Goal: Task Accomplishment & Management: Manage account settings

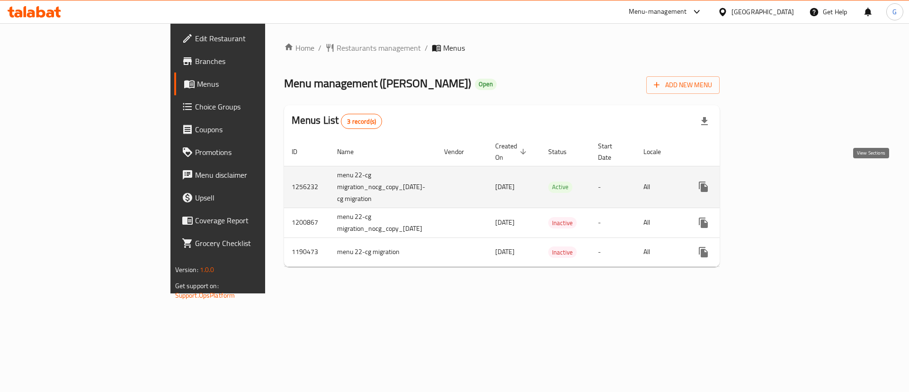
click at [777, 181] on icon "enhanced table" at bounding box center [771, 186] width 11 height 11
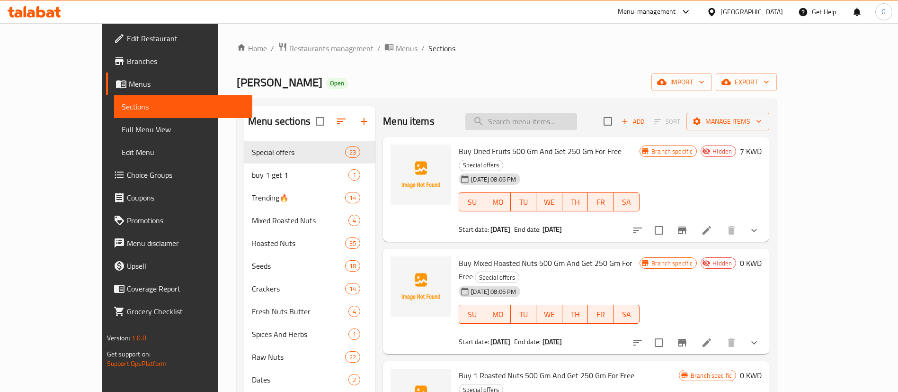
click at [529, 125] on input "search" at bounding box center [521, 121] width 112 height 17
paste input "Dragee Pecan Cheese Cake - دراجي بيكان تشيزكيك"
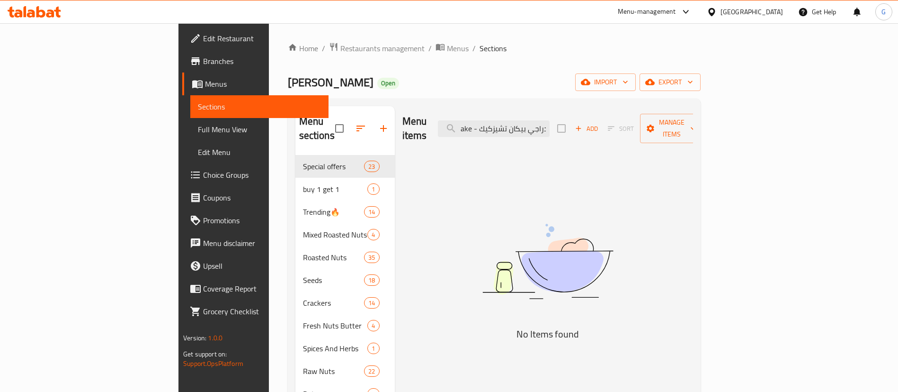
drag, startPoint x: 537, startPoint y: 123, endPoint x: 679, endPoint y: 125, distance: 142.1
click at [679, 125] on div "Menu items Dragee Pecan Cheese Cake - دراجي بيكان تشيزكيك Add Sort Manage items" at bounding box center [547, 128] width 291 height 45
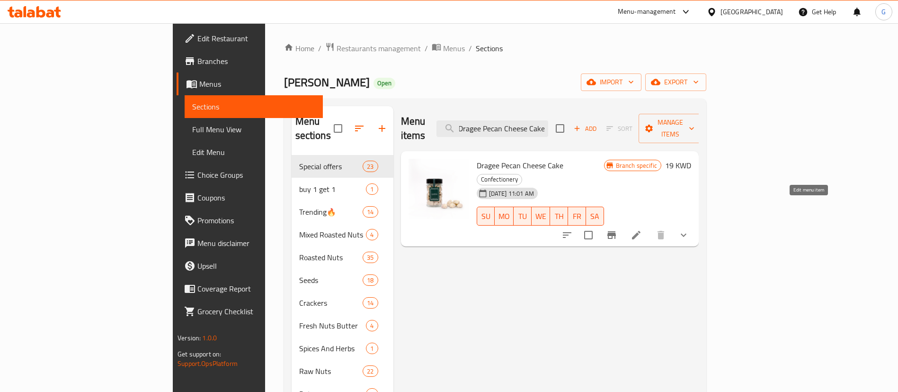
type input "Dragee Pecan Cheese Cake"
click at [642, 229] on icon at bounding box center [636, 234] width 11 height 11
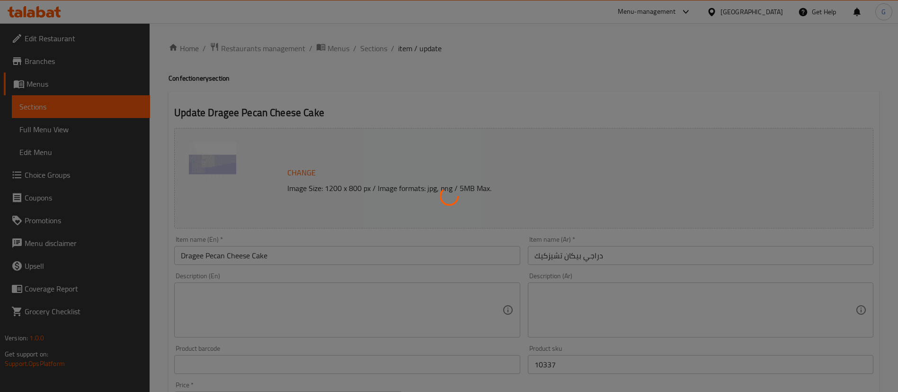
type input "اختيارك للوزن::::"
type input "1"
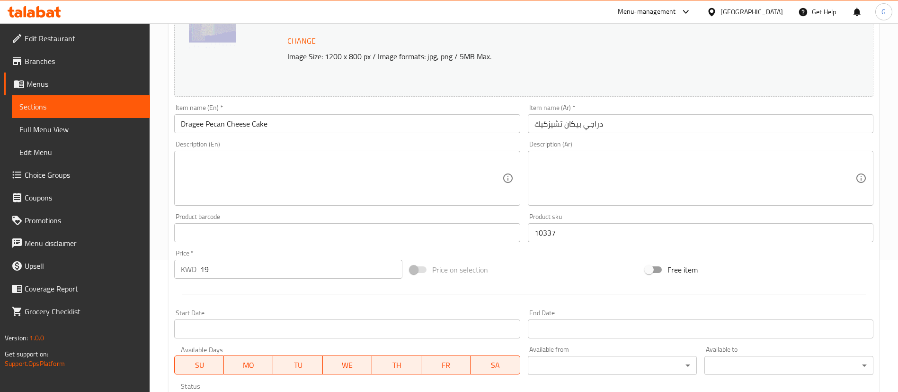
scroll to position [142, 0]
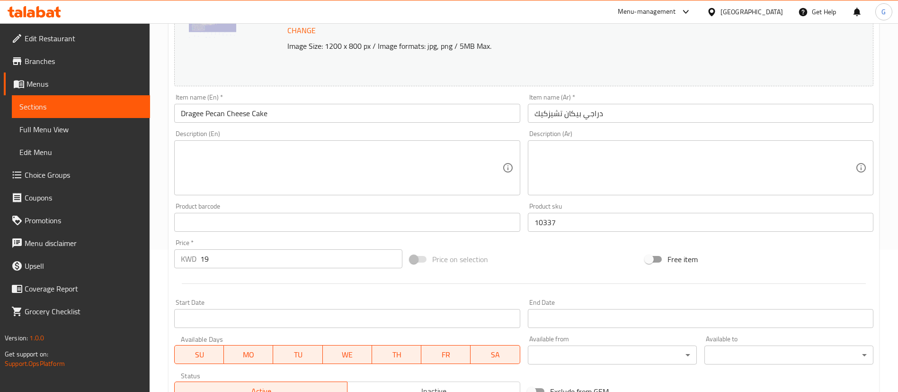
click at [227, 251] on input "19" at bounding box center [301, 258] width 202 height 19
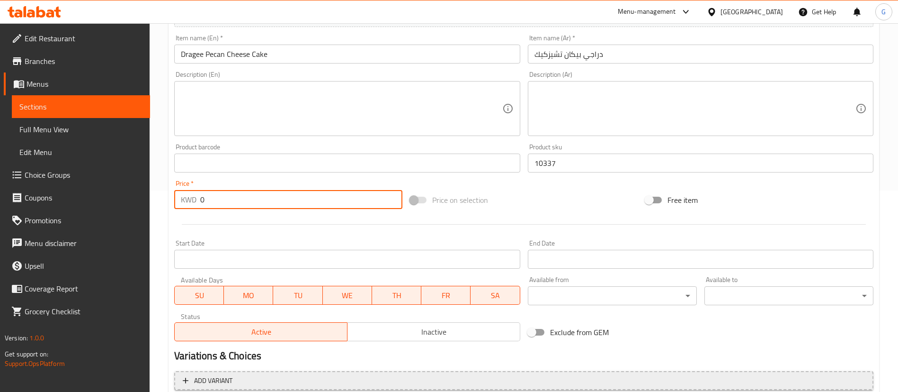
scroll to position [307, 0]
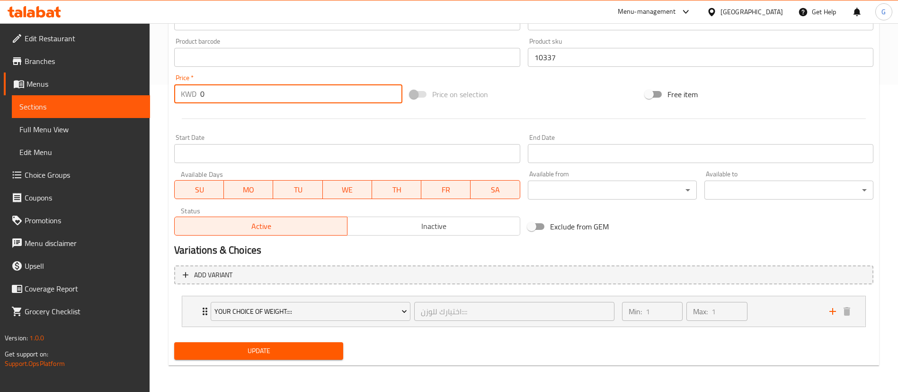
type input "0"
click at [300, 350] on span "Update" at bounding box center [259, 351] width 154 height 12
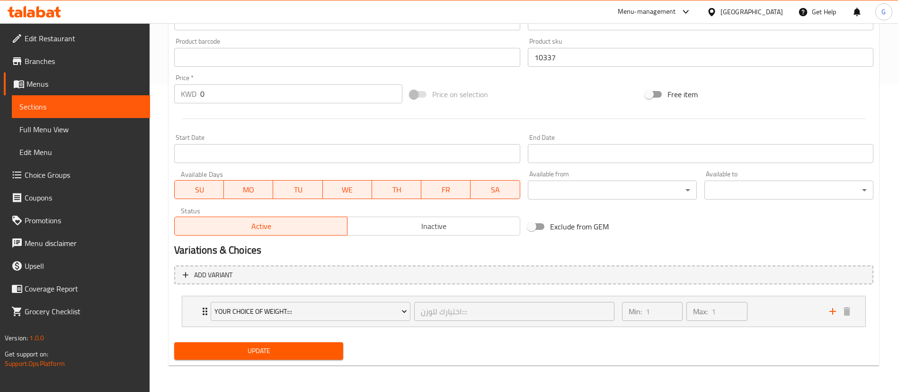
click at [104, 101] on span "Sections" at bounding box center [80, 106] width 123 height 11
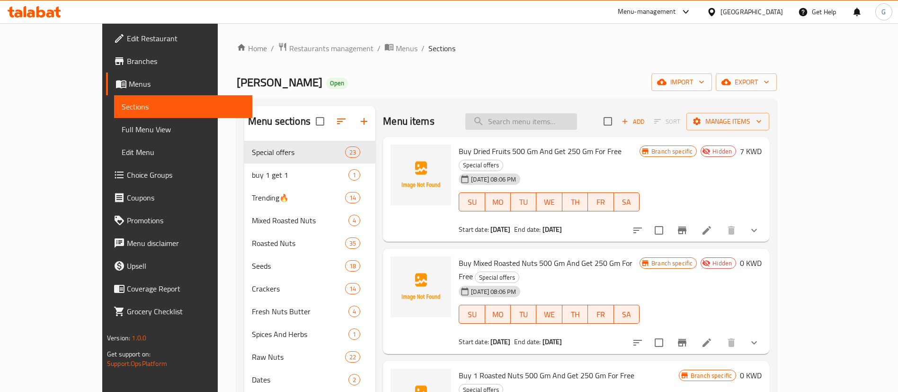
click at [519, 119] on input "search" at bounding box center [521, 121] width 112 height 17
paste input "Dragee Pecan Coconut White - دراجي بيكان بجوز الهند"
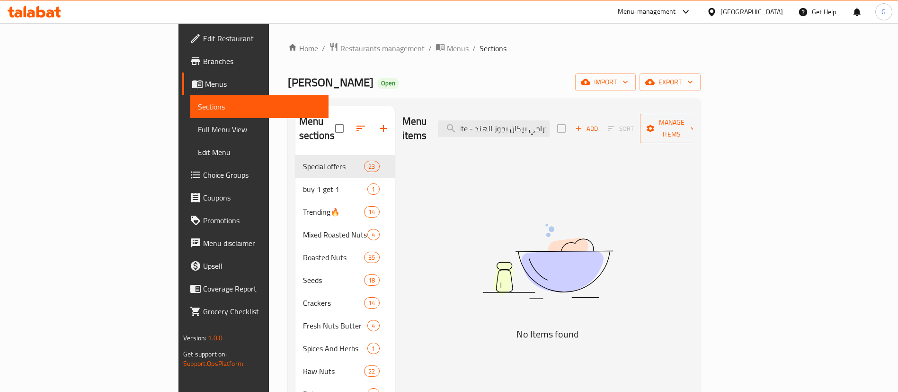
drag, startPoint x: 532, startPoint y: 121, endPoint x: 708, endPoint y: 120, distance: 176.6
click at [693, 120] on div "Menu items Dragee Pecan Coconut White - دراجي بيكان بجوز الهند Add Sort Manage …" at bounding box center [547, 128] width 291 height 45
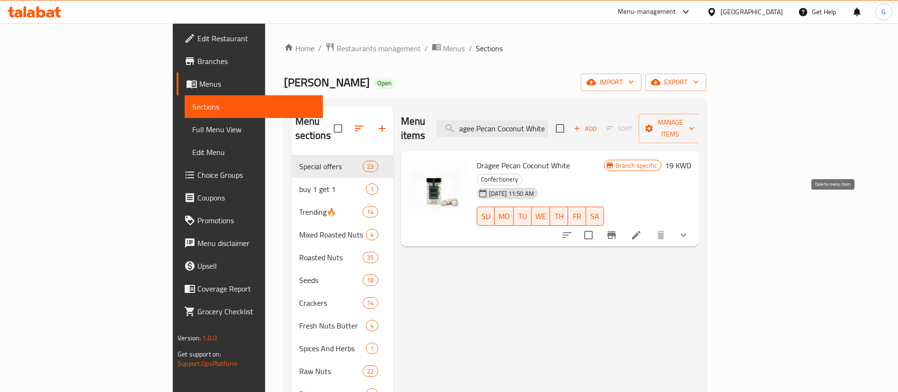
type input "Dragee Pecan Coconut White"
click at [642, 229] on icon at bounding box center [636, 234] width 11 height 11
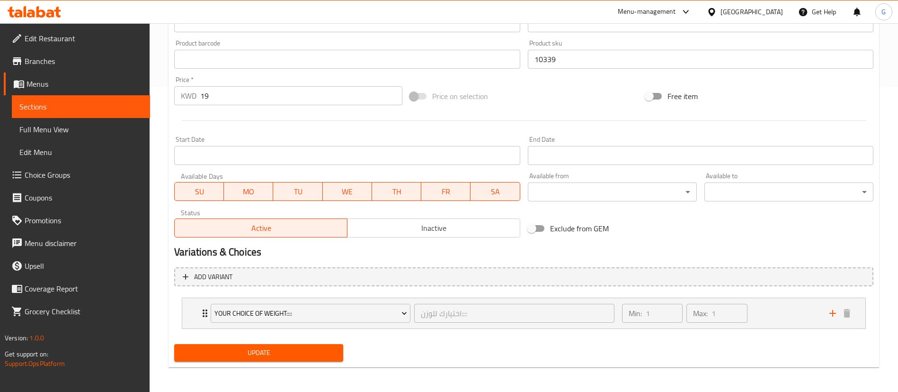
scroll to position [307, 0]
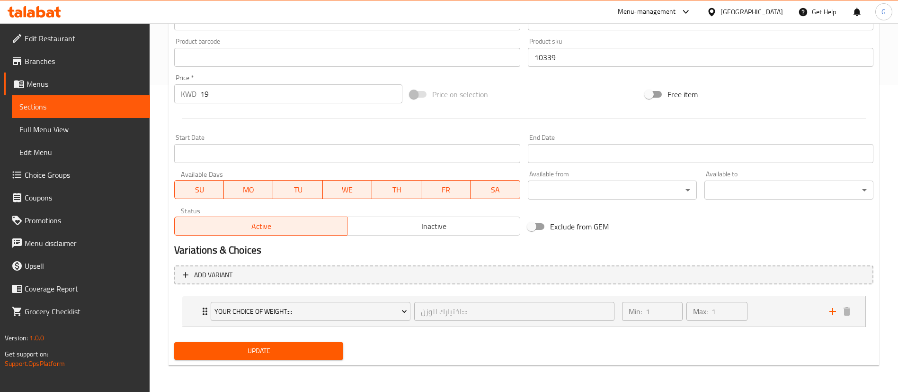
click at [246, 87] on input "19" at bounding box center [301, 93] width 202 height 19
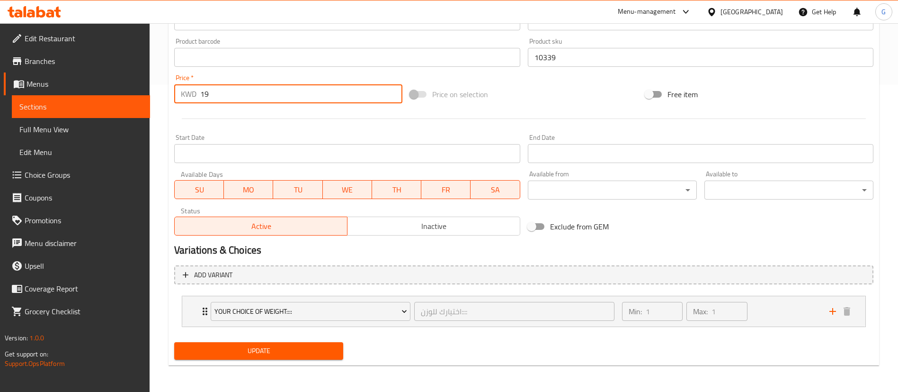
click at [246, 87] on input "19" at bounding box center [301, 93] width 202 height 19
type input "1"
type input "0"
click at [292, 361] on div "Update" at bounding box center [258, 350] width 177 height 25
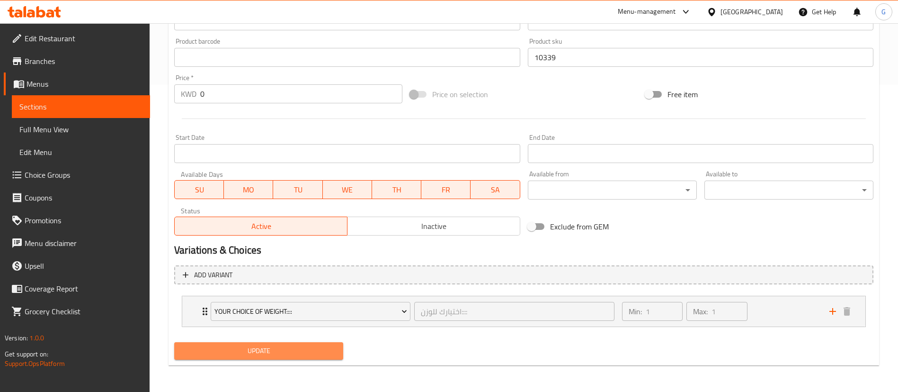
click at [290, 355] on span "Update" at bounding box center [259, 351] width 154 height 12
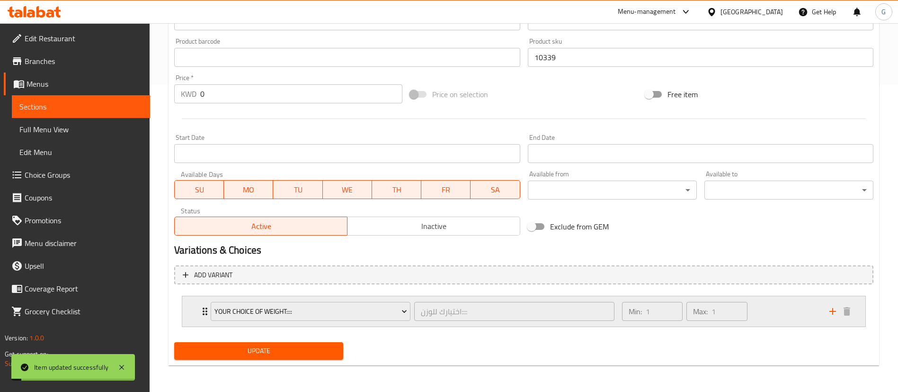
click at [201, 309] on icon "Expand" at bounding box center [204, 310] width 11 height 11
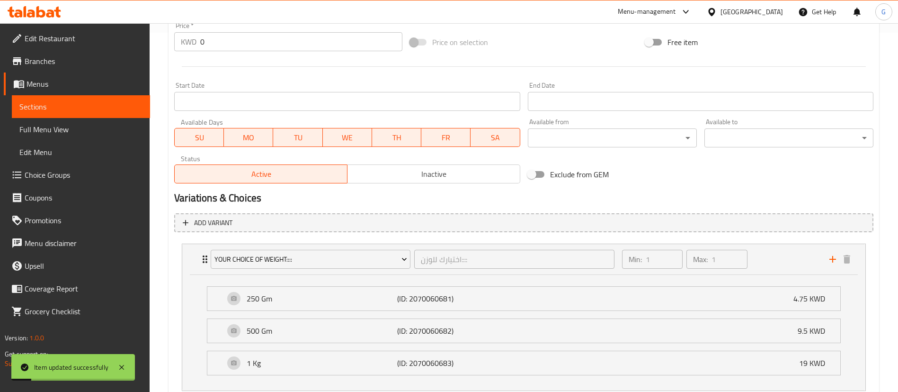
scroll to position [378, 0]
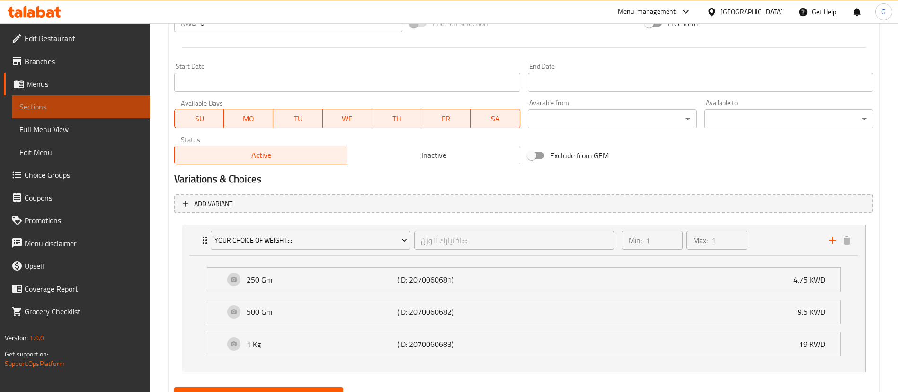
click at [44, 103] on span "Sections" at bounding box center [80, 106] width 123 height 11
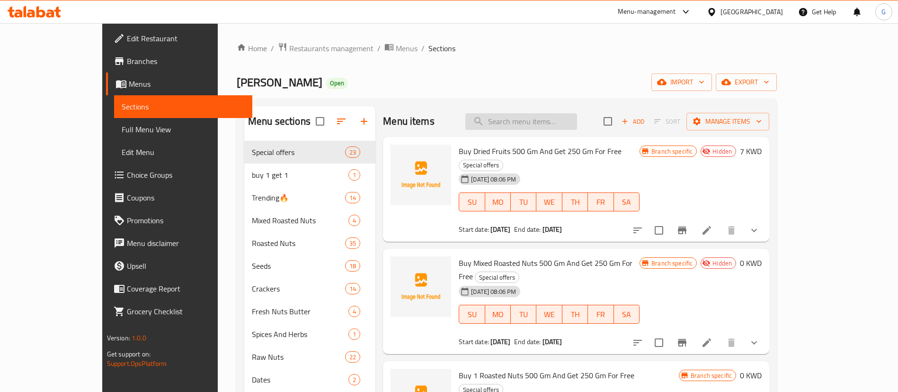
click at [538, 124] on input "search" at bounding box center [521, 121] width 112 height 17
paste input "Dragee Pecan Raspberry - دراجي بيكان بنكهة التوت"
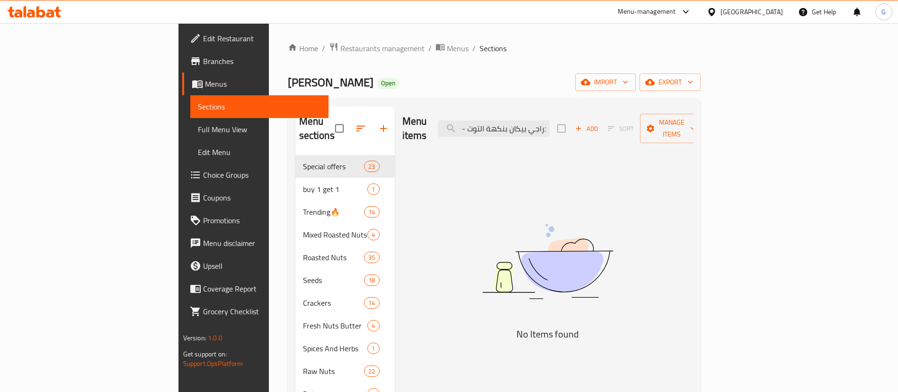
scroll to position [0, 80]
drag, startPoint x: 527, startPoint y: 123, endPoint x: 701, endPoint y: 128, distance: 173.8
click at [693, 128] on div "Menu items Dragee Pecan Raspberry - دراجي بيكان بنكهة التوت Add Sort Manage ite…" at bounding box center [547, 128] width 291 height 45
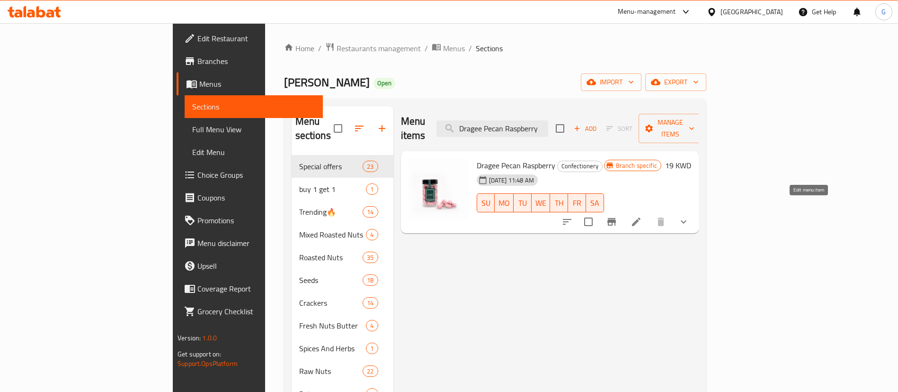
type input "Dragee Pecan Raspberry"
click at [642, 216] on icon at bounding box center [636, 221] width 11 height 11
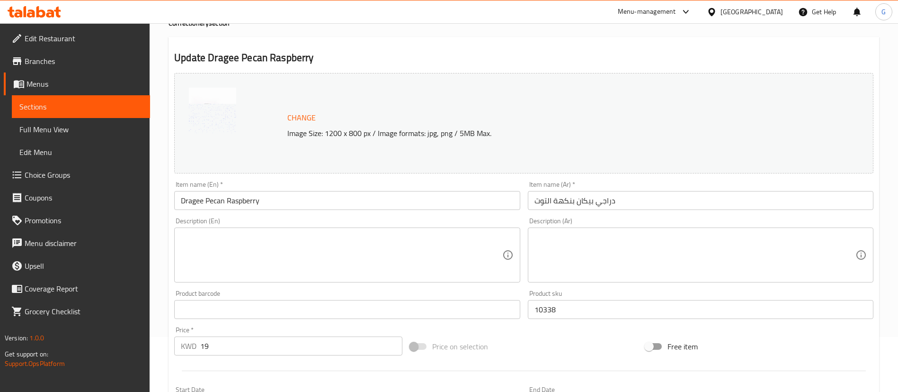
scroll to position [142, 0]
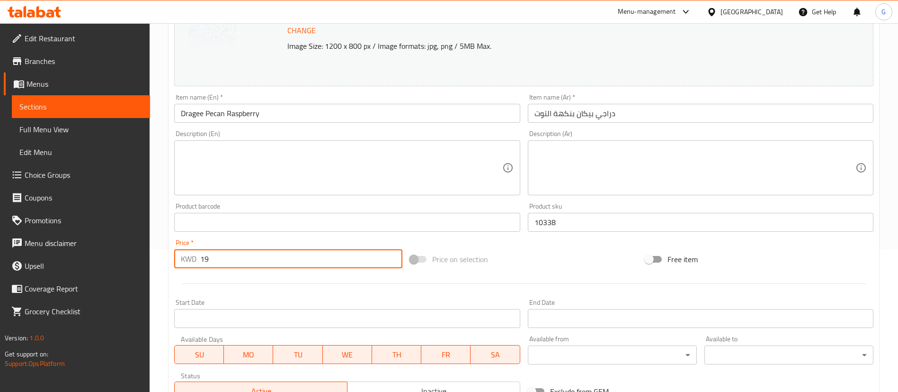
click at [238, 262] on input "19" at bounding box center [301, 258] width 202 height 19
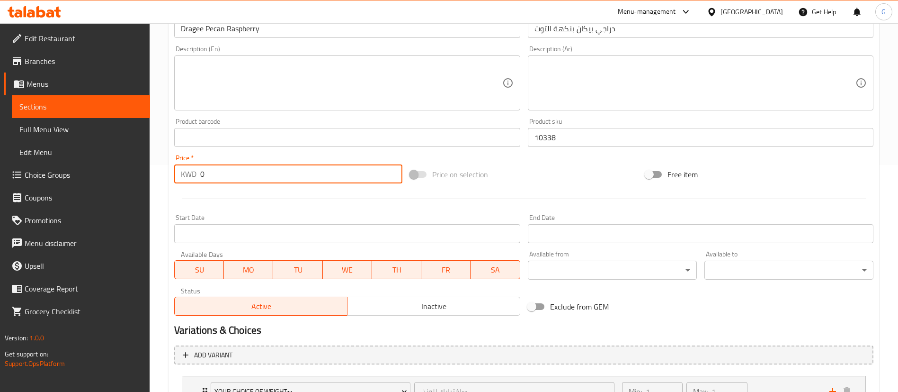
scroll to position [307, 0]
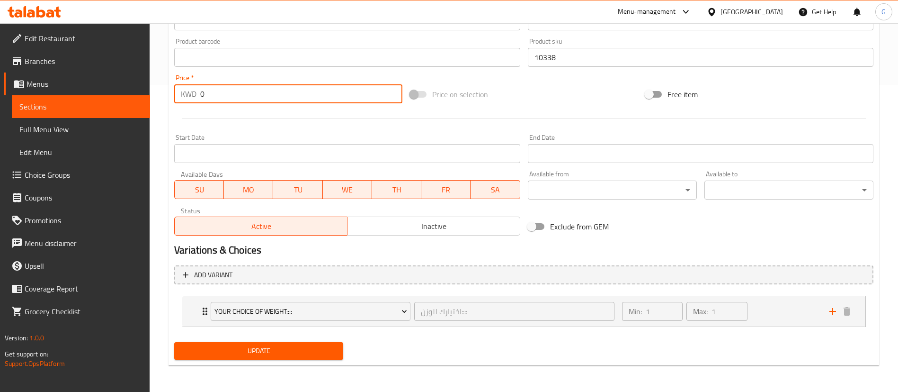
type input "0"
click at [214, 344] on button "Update" at bounding box center [258, 351] width 169 height 18
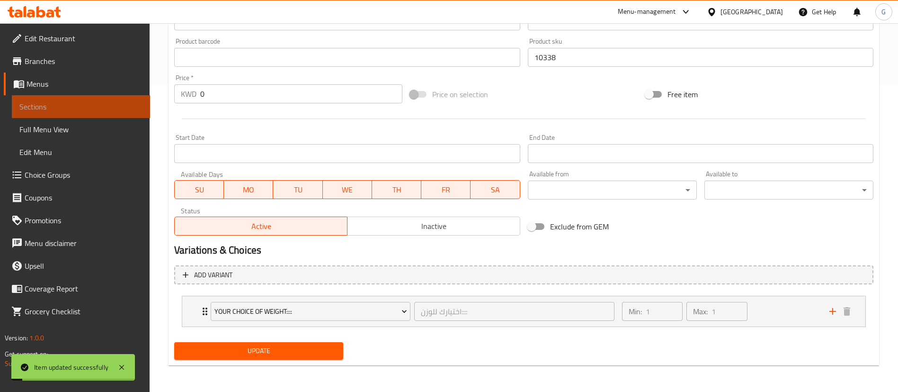
click at [43, 103] on span "Sections" at bounding box center [80, 106] width 123 height 11
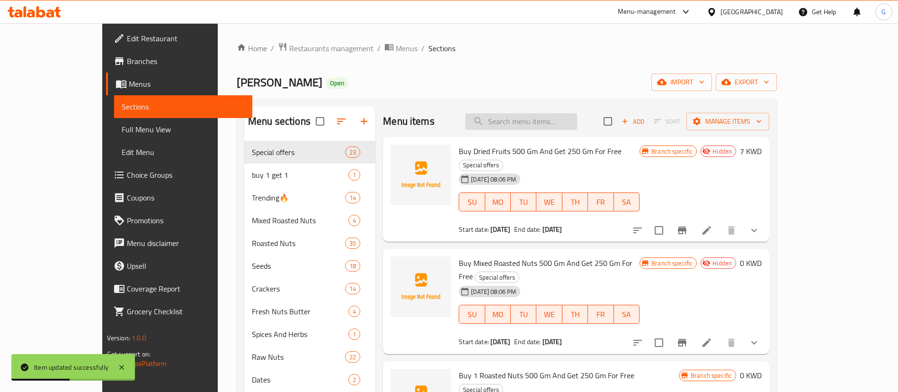
click at [553, 117] on input "search" at bounding box center [521, 121] width 112 height 17
paste input "Dragee Hazelnut Robay - دراجي البندق بشوكولاتة روبي"
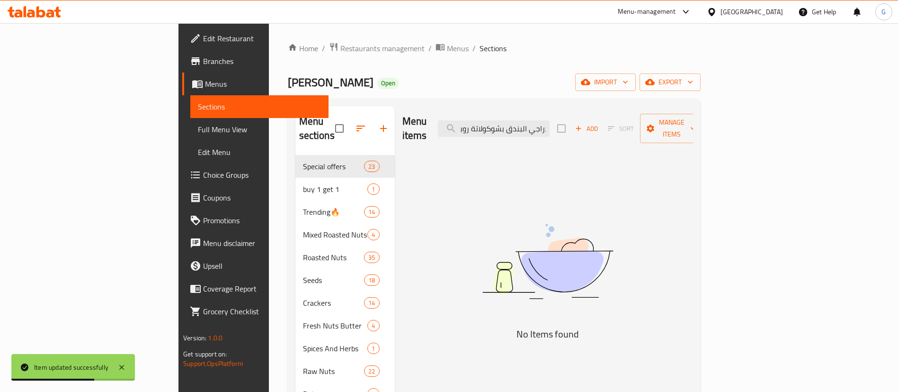
drag, startPoint x: 532, startPoint y: 122, endPoint x: 707, endPoint y: 132, distance: 175.5
click at [693, 132] on div "Menu items Dragee Hazelnut Robay - دراجي البندق بشوكولاتة روبي Add Sort Manage …" at bounding box center [547, 128] width 291 height 45
drag, startPoint x: 594, startPoint y: 124, endPoint x: 709, endPoint y: 128, distance: 115.6
click at [693, 128] on div "Menu items Dragee Hazelnut Robay -وبي Add Sort Manage items" at bounding box center [547, 128] width 291 height 45
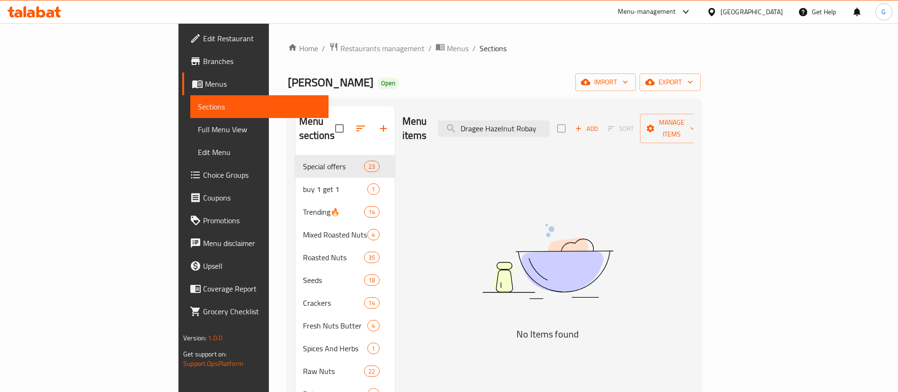
scroll to position [0, 0]
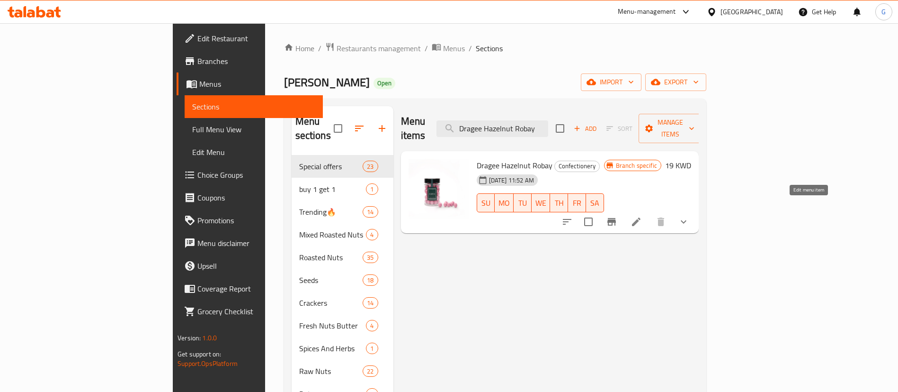
type input "Dragee Hazelnut Robay"
click at [642, 216] on icon at bounding box center [636, 221] width 11 height 11
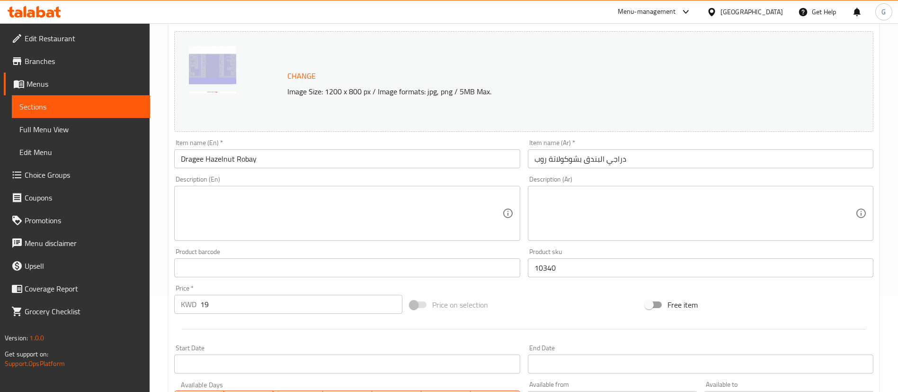
scroll to position [142, 0]
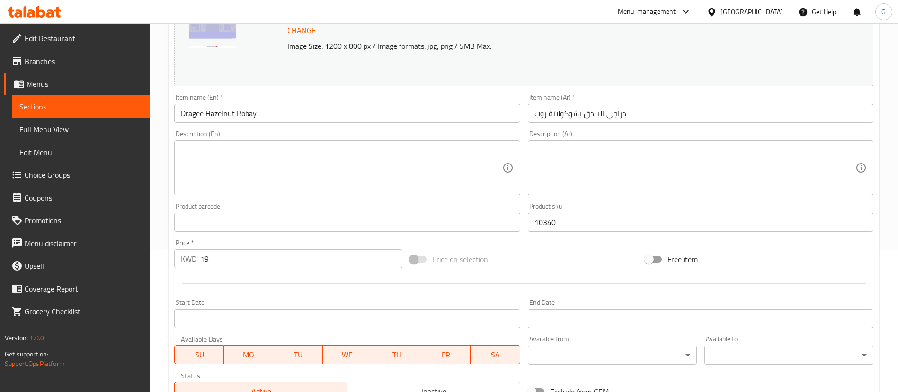
click at [244, 242] on div "Price   * KWD 19 Price *" at bounding box center [288, 253] width 228 height 29
click at [250, 254] on input "19" at bounding box center [301, 258] width 202 height 19
type input "0"
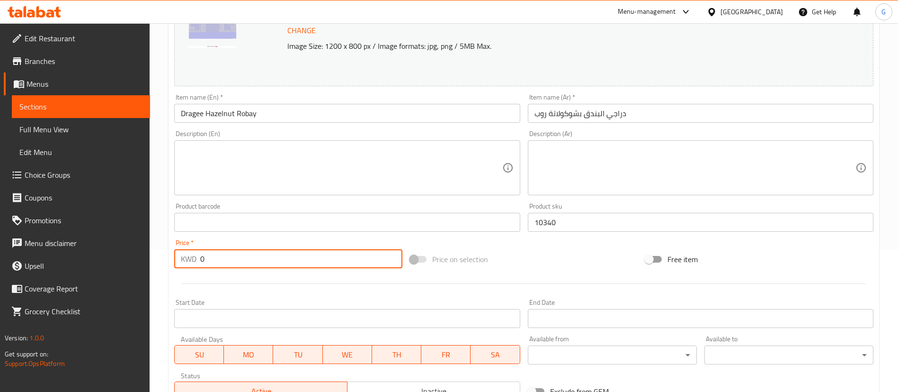
click at [265, 239] on div "Price   * KWD 0 Price *" at bounding box center [288, 253] width 228 height 29
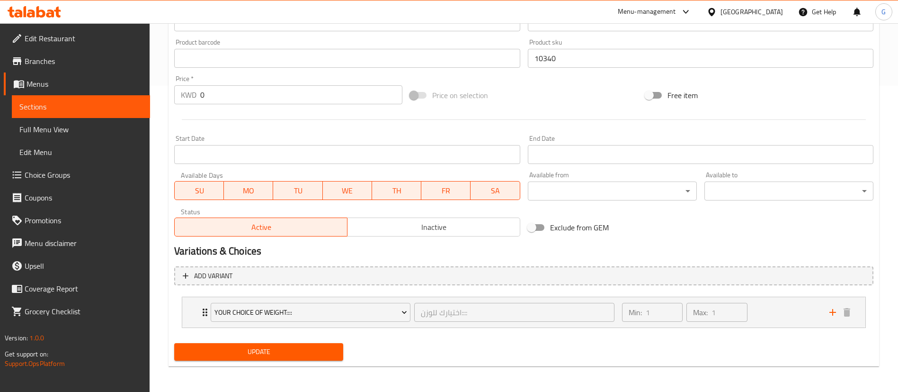
scroll to position [307, 0]
click at [300, 348] on span "Update" at bounding box center [259, 351] width 154 height 12
click at [66, 103] on span "Sections" at bounding box center [80, 106] width 123 height 11
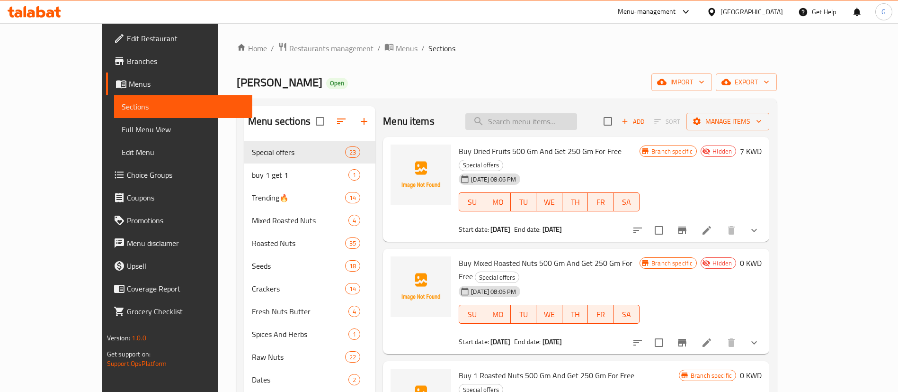
click at [538, 126] on input "search" at bounding box center [521, 121] width 112 height 17
paste input "Dragee Hazelnut Robay - دراجي البندق بشوكولاتة روبي"
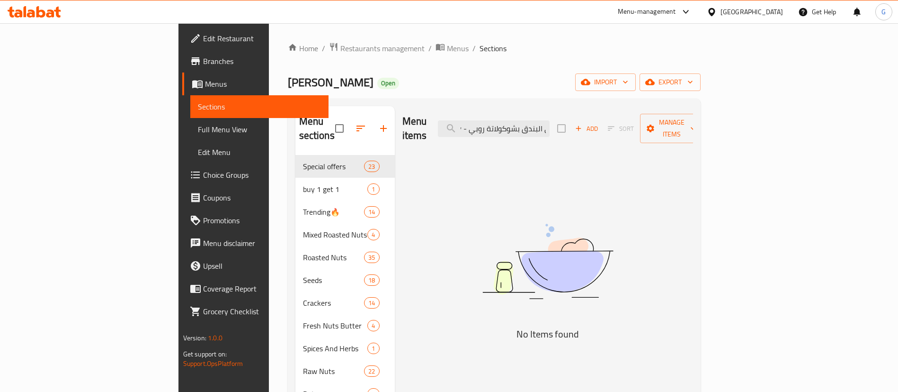
scroll to position [0, 90]
drag, startPoint x: 568, startPoint y: 124, endPoint x: 749, endPoint y: 124, distance: 181.3
click at [693, 124] on div "Menu items Dragee Hazelnut Robay - دراجي البندق بشوكولاتة روبي Add Sort Manage …" at bounding box center [547, 128] width 291 height 45
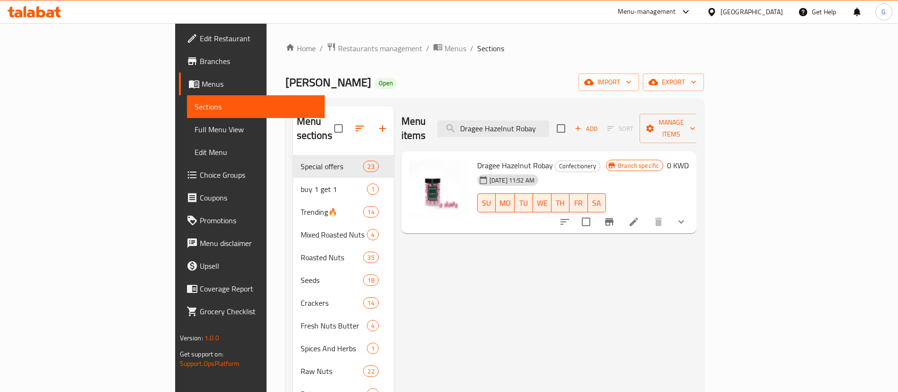
type input "Dragee Hazelnut Robay"
click at [647, 213] on li at bounding box center [634, 221] width 27 height 17
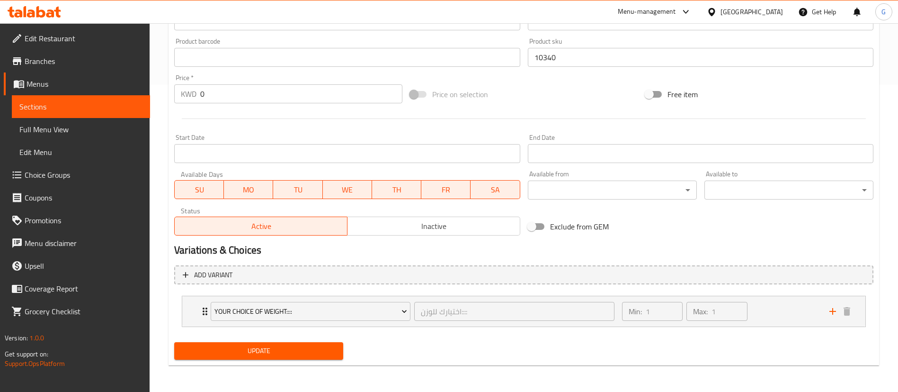
scroll to position [165, 0]
